Goal: Transaction & Acquisition: Purchase product/service

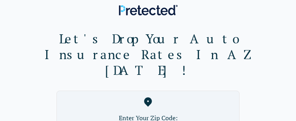
click at [156, 113] on label "Enter Your Zip Code:" at bounding box center [148, 117] width 170 height 9
click at [149, 113] on label "Enter Your Zip Code:" at bounding box center [148, 117] width 170 height 9
click at [152, 113] on label "Enter Your Zip Code:" at bounding box center [148, 117] width 170 height 9
click at [147, 113] on label "Enter Your Zip Code:" at bounding box center [148, 117] width 170 height 9
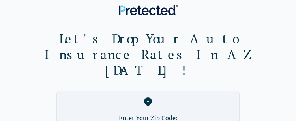
click at [148, 113] on label "Enter Your Zip Code:" at bounding box center [148, 117] width 170 height 9
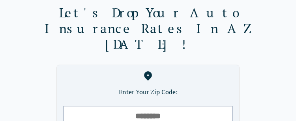
scroll to position [29, 0]
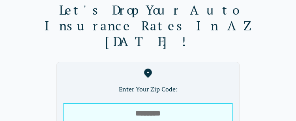
click at [145, 103] on input "tel" at bounding box center [148, 113] width 170 height 20
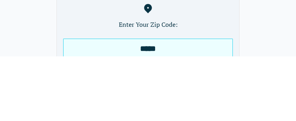
type input "*****"
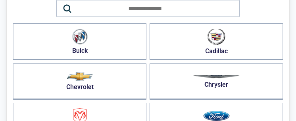
scroll to position [49, 0]
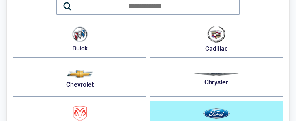
click at [214, 114] on img "button" at bounding box center [216, 114] width 26 height 10
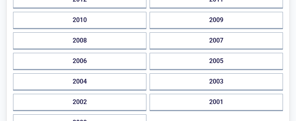
scroll to position [228, 0]
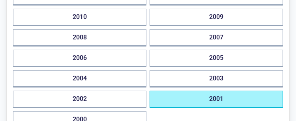
click at [222, 104] on button "2001" at bounding box center [216, 99] width 133 height 17
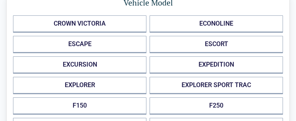
scroll to position [32, 0]
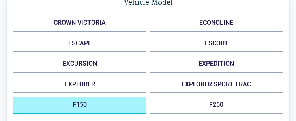
click at [84, 105] on button "F150" at bounding box center [79, 105] width 133 height 17
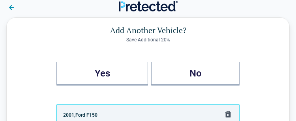
scroll to position [0, 0]
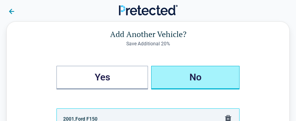
click at [200, 84] on button "No" at bounding box center [195, 78] width 88 height 24
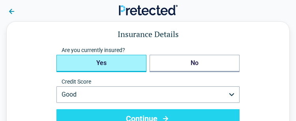
click at [105, 65] on button "Yes" at bounding box center [101, 63] width 90 height 17
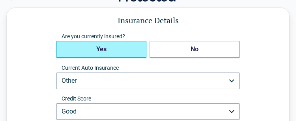
scroll to position [12, 0]
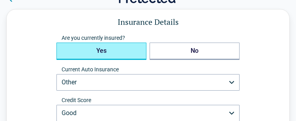
click at [94, 81] on button "Other" at bounding box center [147, 82] width 183 height 17
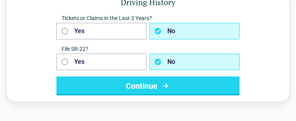
scroll to position [32, 0]
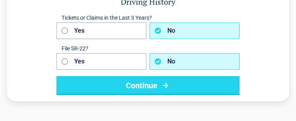
click at [137, 92] on button "Continue" at bounding box center [147, 85] width 183 height 19
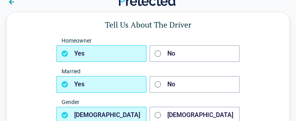
scroll to position [10, 0]
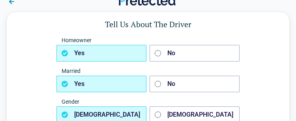
click at [84, 57] on button "Yes" at bounding box center [101, 53] width 90 height 17
click at [82, 88] on button "Yes" at bounding box center [101, 84] width 90 height 17
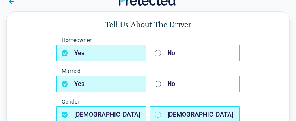
click at [164, 118] on button "Female" at bounding box center [195, 115] width 90 height 17
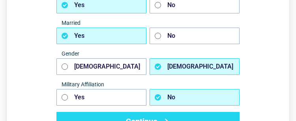
scroll to position [58, 0]
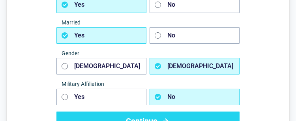
click at [160, 100] on icon "button" at bounding box center [158, 97] width 6 height 6
click at [147, 121] on button "Continue" at bounding box center [147, 121] width 183 height 19
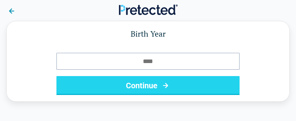
scroll to position [0, 0]
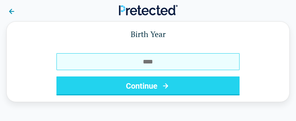
click at [100, 64] on input "Birth Year" at bounding box center [147, 61] width 183 height 17
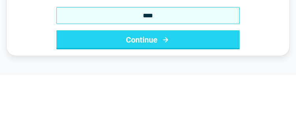
type input "****"
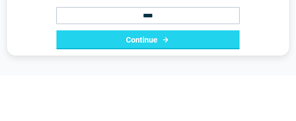
scroll to position [46, 0]
click at [146, 43] on button "Continue" at bounding box center [147, 39] width 183 height 19
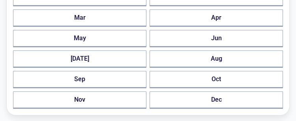
scroll to position [58, 0]
